Goal: Navigation & Orientation: Understand site structure

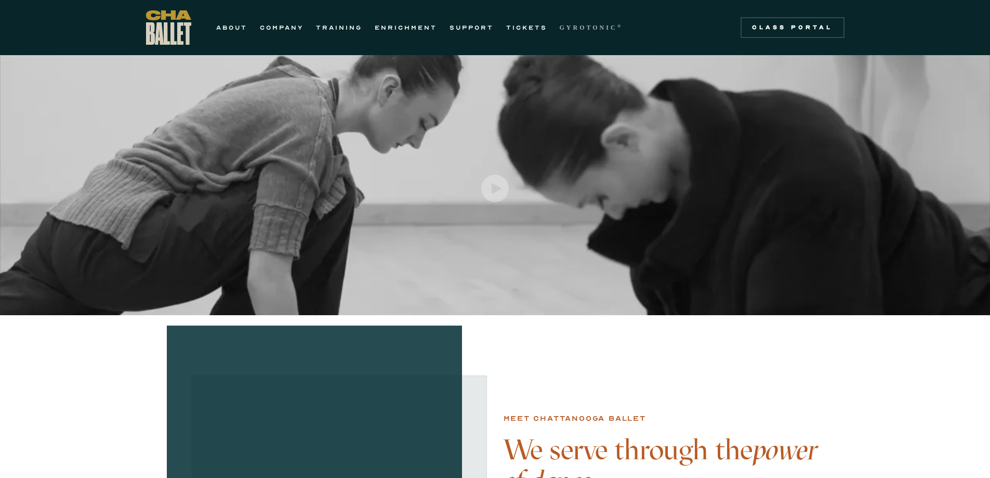
click at [581, 28] on strong "GYROTONIC" at bounding box center [589, 27] width 58 height 7
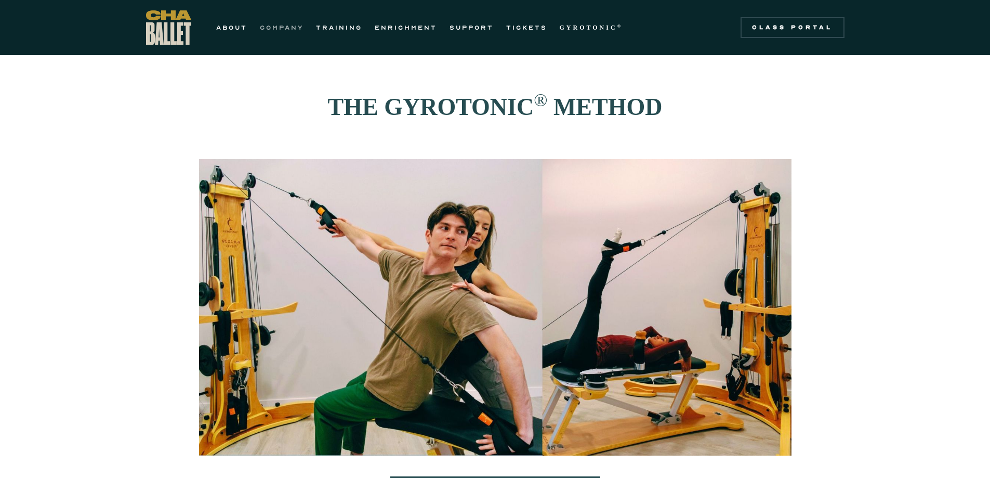
click at [275, 25] on link "COMPANY" at bounding box center [282, 27] width 44 height 12
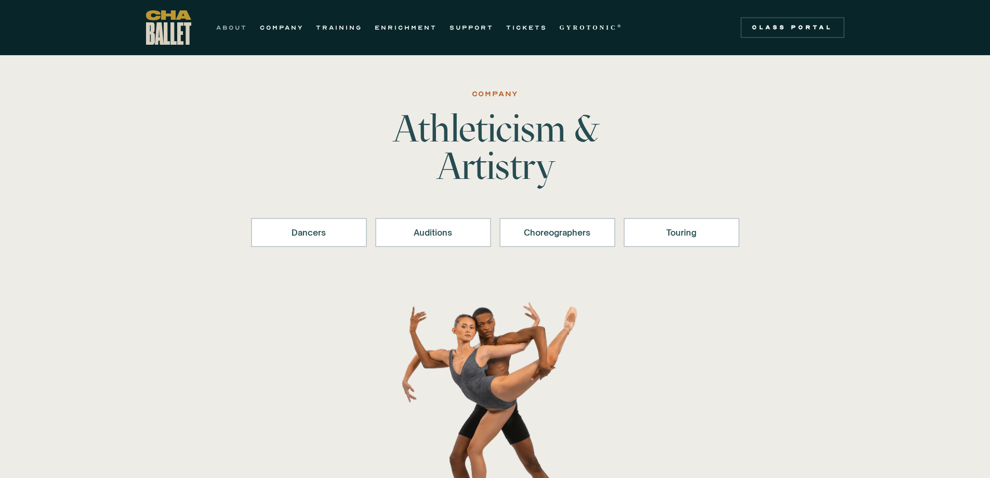
click at [239, 25] on link "ABOUT" at bounding box center [231, 27] width 31 height 12
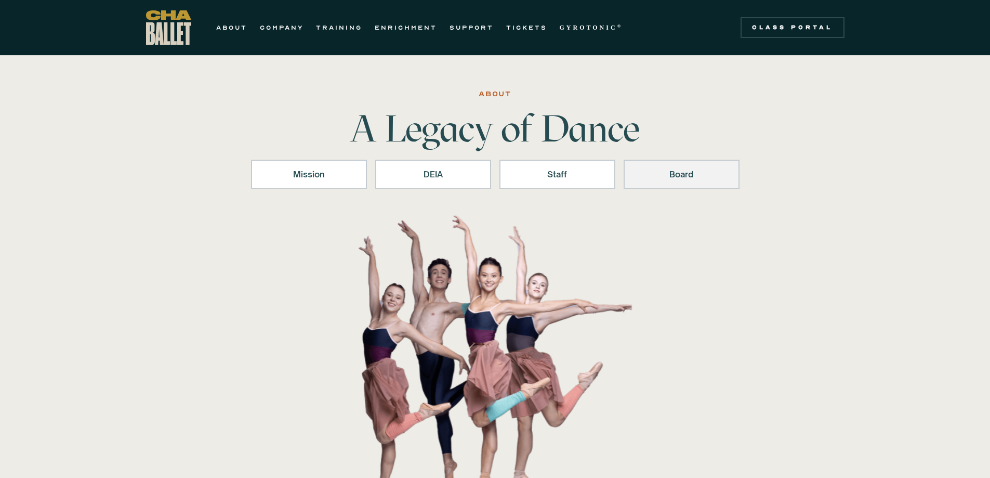
click at [676, 178] on div "Board" at bounding box center [681, 174] width 89 height 12
click at [473, 23] on link "SUPPORT" at bounding box center [472, 27] width 44 height 12
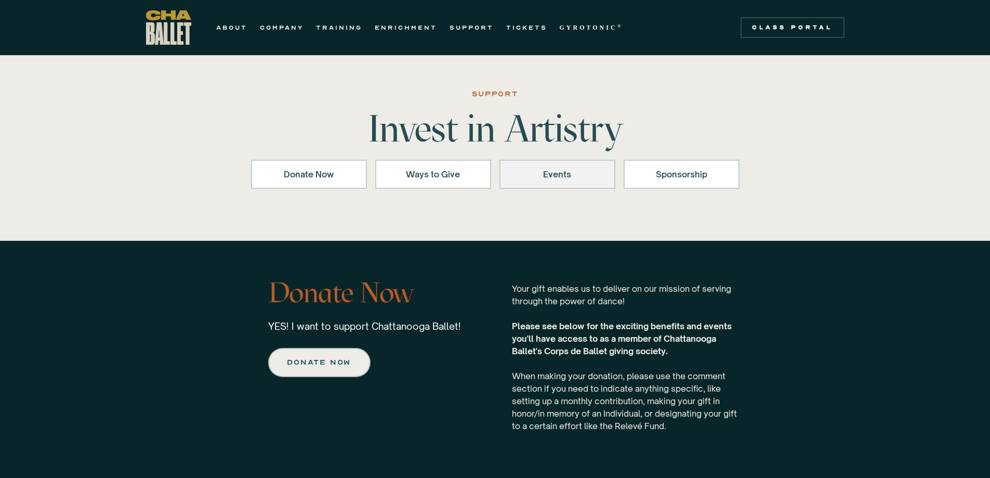
click at [552, 174] on div "Events" at bounding box center [557, 174] width 89 height 12
click at [438, 175] on div "Ways to Give" at bounding box center [433, 174] width 89 height 12
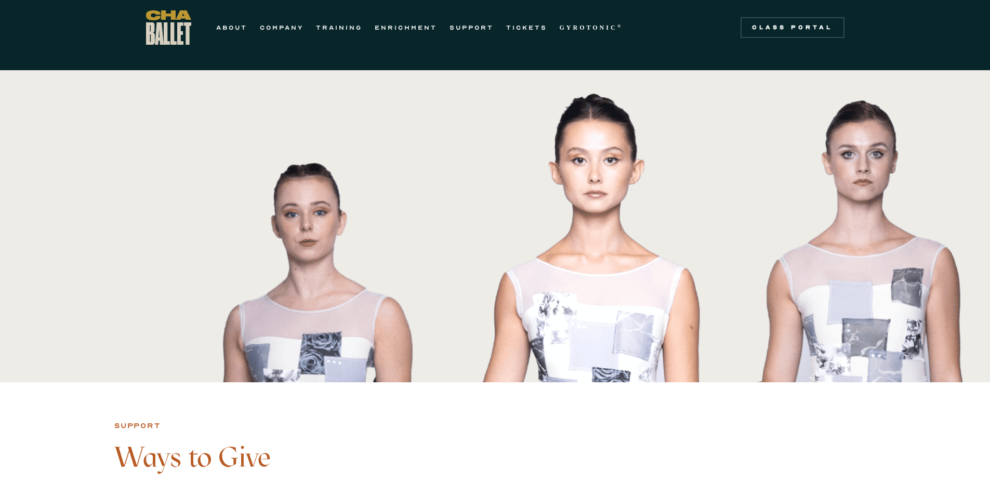
scroll to position [393, 0]
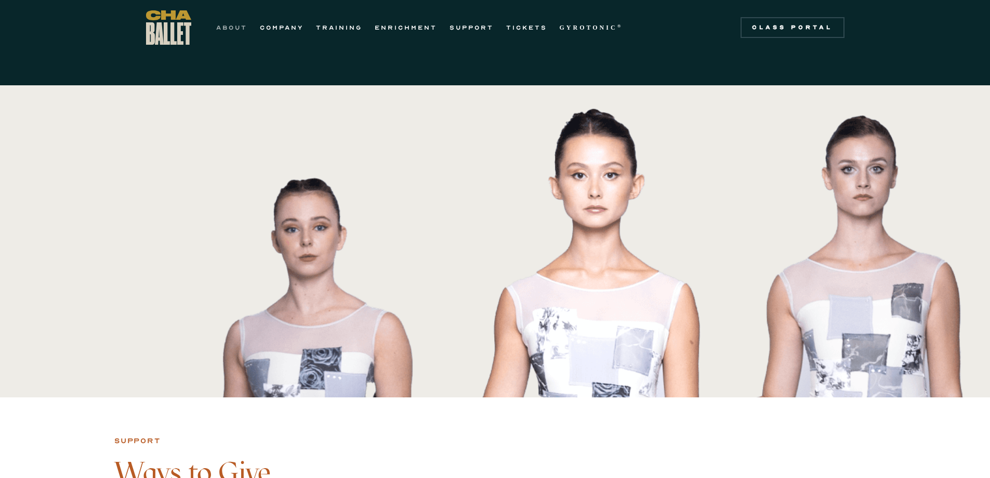
click at [232, 26] on link "ABOUT" at bounding box center [231, 27] width 31 height 12
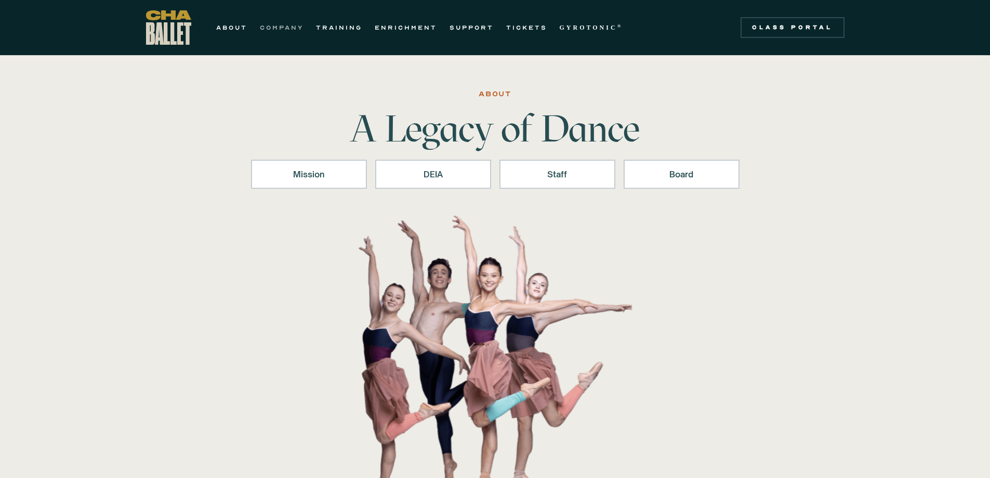
click at [282, 28] on link "COMPANY" at bounding box center [282, 27] width 44 height 12
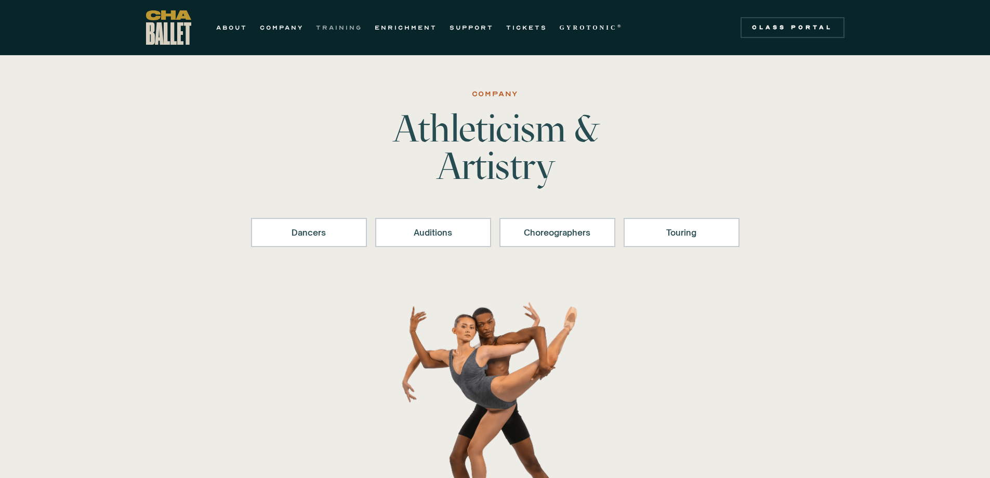
click at [335, 28] on link "TRAINING" at bounding box center [339, 27] width 46 height 12
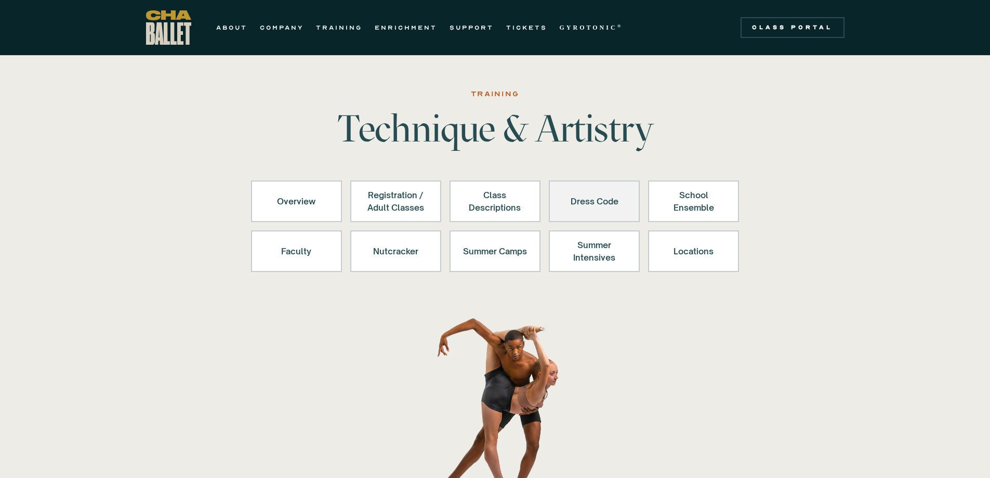
click at [576, 200] on div "Dress Code" at bounding box center [594, 201] width 64 height 25
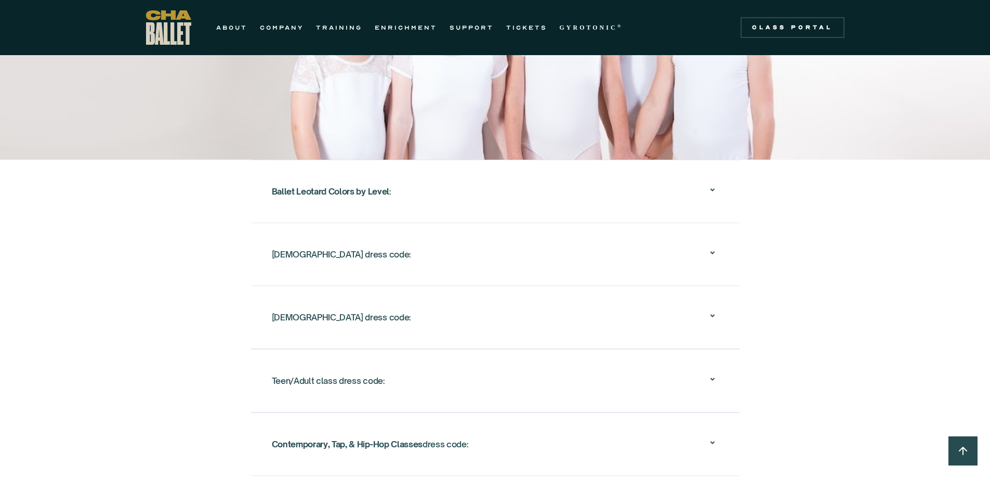
scroll to position [1647, 0]
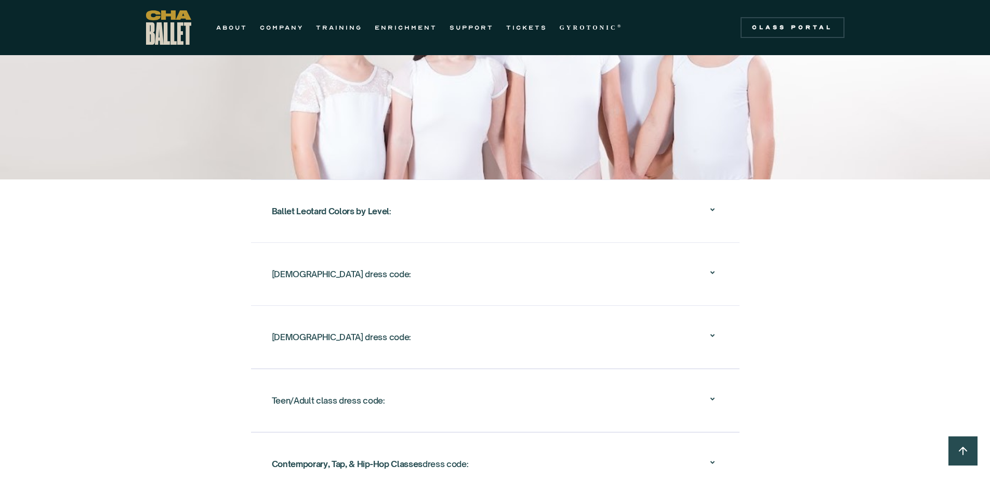
click at [713, 271] on icon at bounding box center [712, 272] width 4 height 3
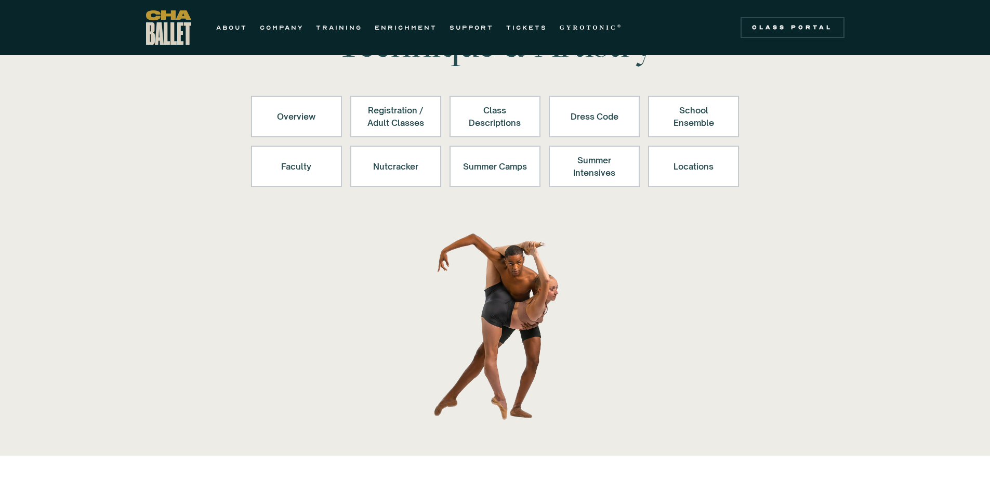
scroll to position [0, 0]
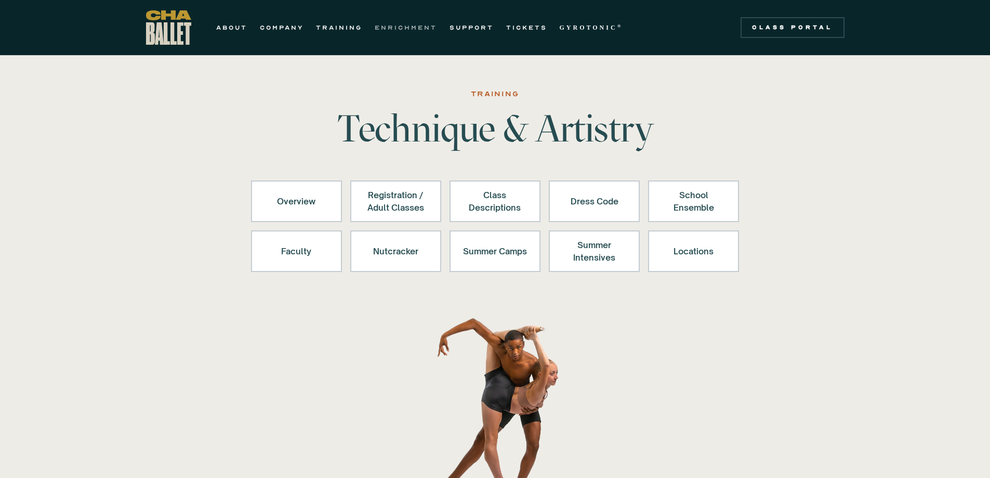
click at [417, 27] on link "ENRICHMENT" at bounding box center [406, 27] width 62 height 12
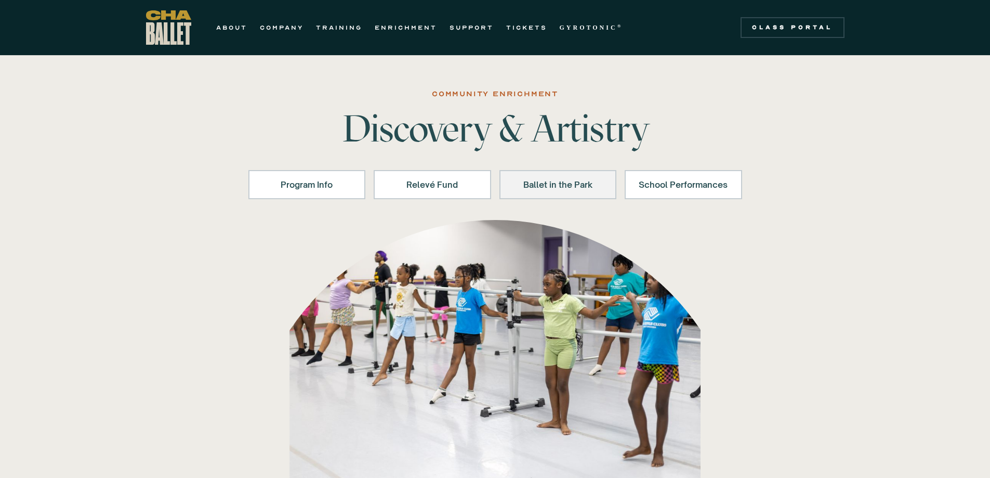
click at [575, 183] on div "Ballet in the Park" at bounding box center [558, 184] width 90 height 12
